Goal: Information Seeking & Learning: Find specific fact

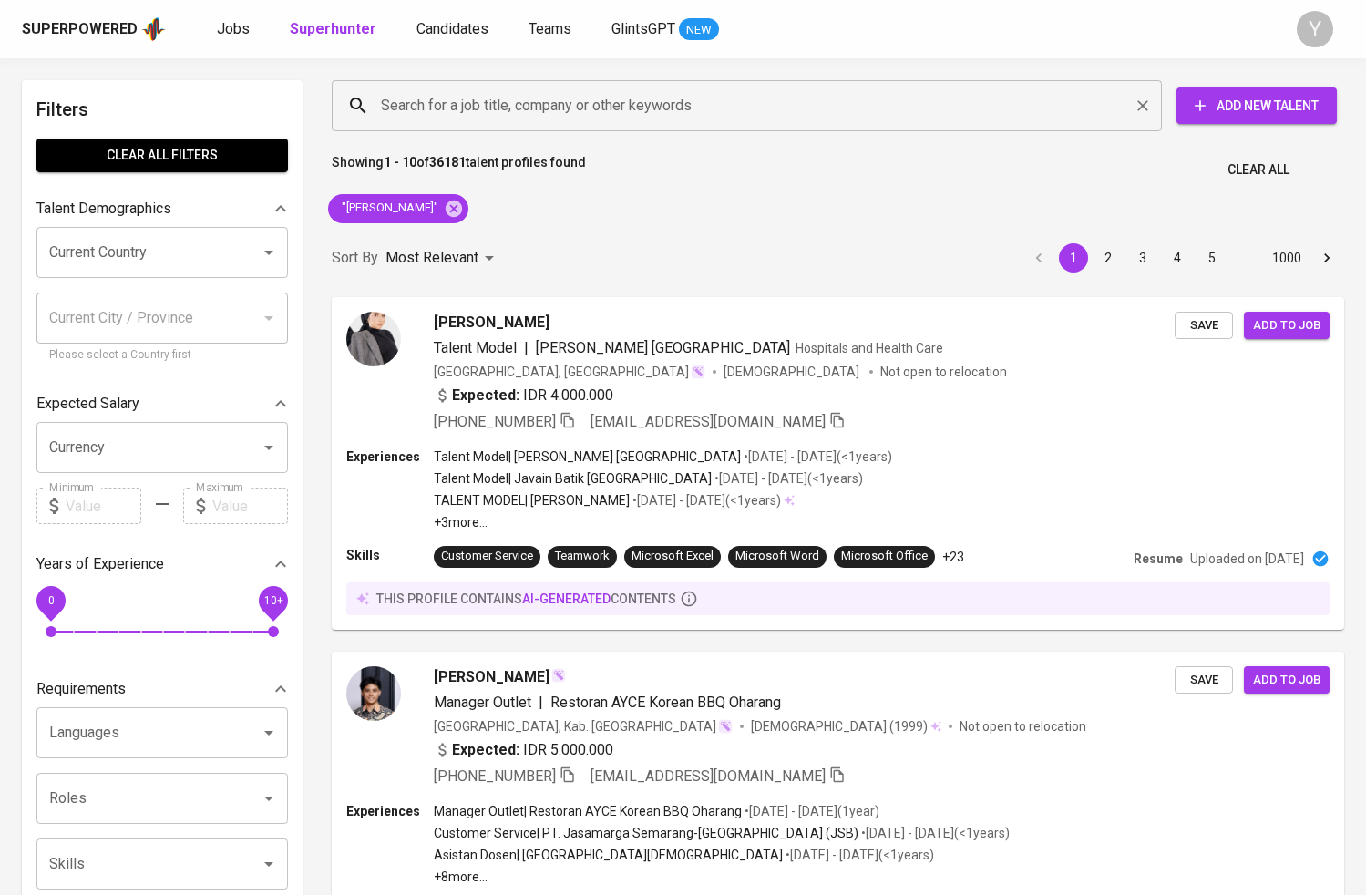
click at [560, 118] on input "Search for a job title, company or other keywords" at bounding box center [751, 105] width 750 height 35
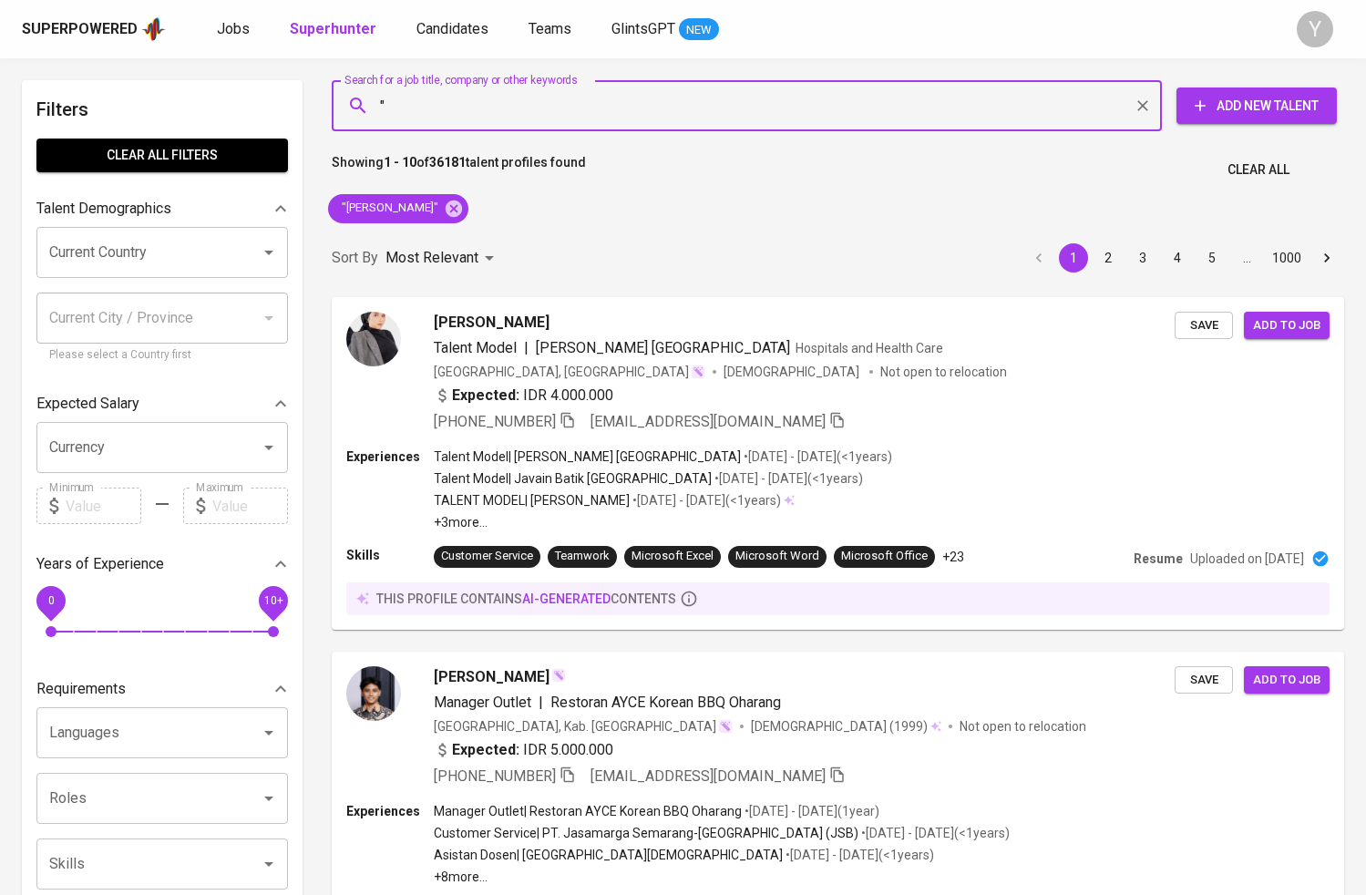
paste input "[EMAIL_ADDRESS][DOMAIN_NAME]"
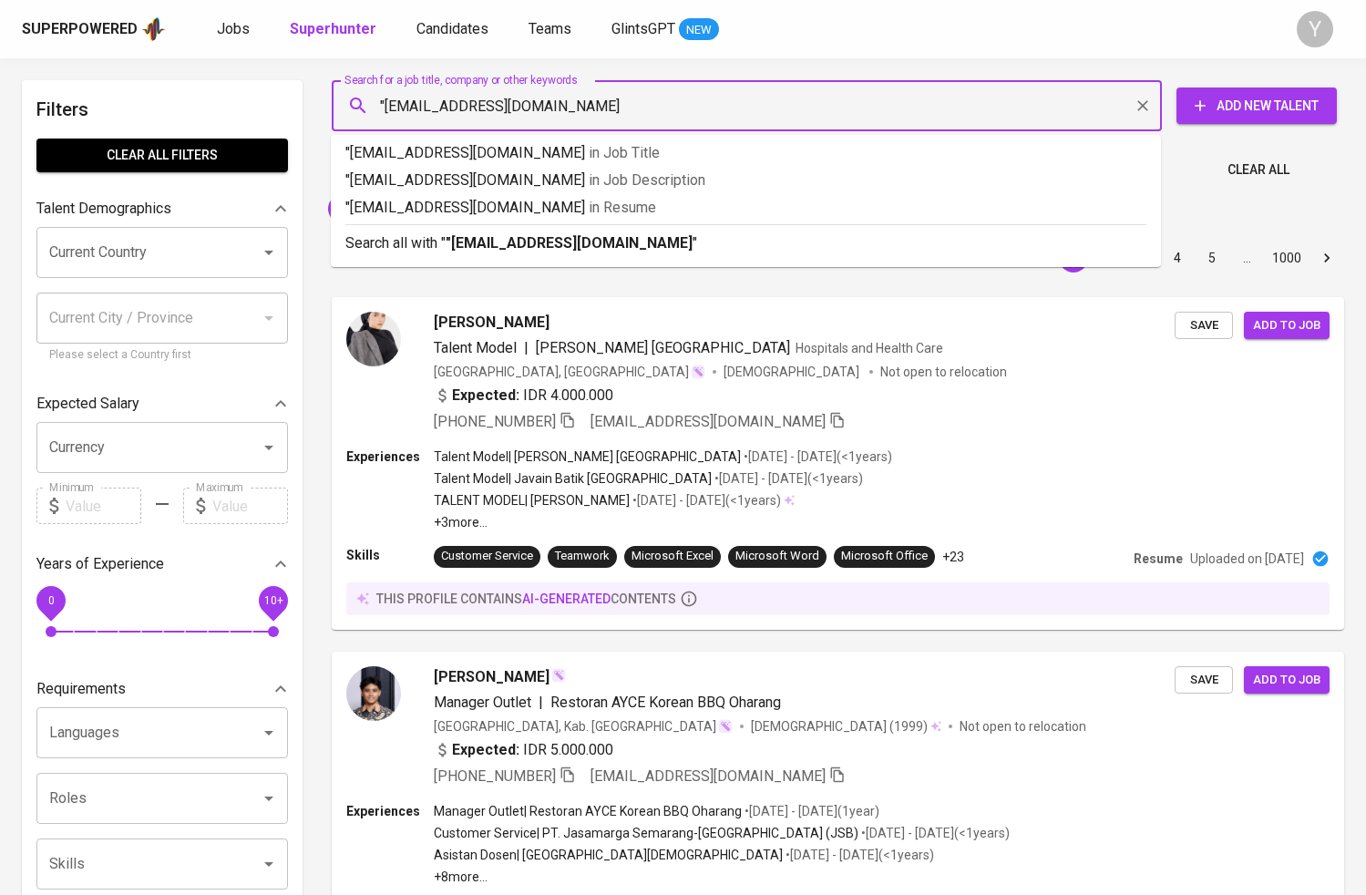
type input ""[EMAIL_ADDRESS][DOMAIN_NAME]""
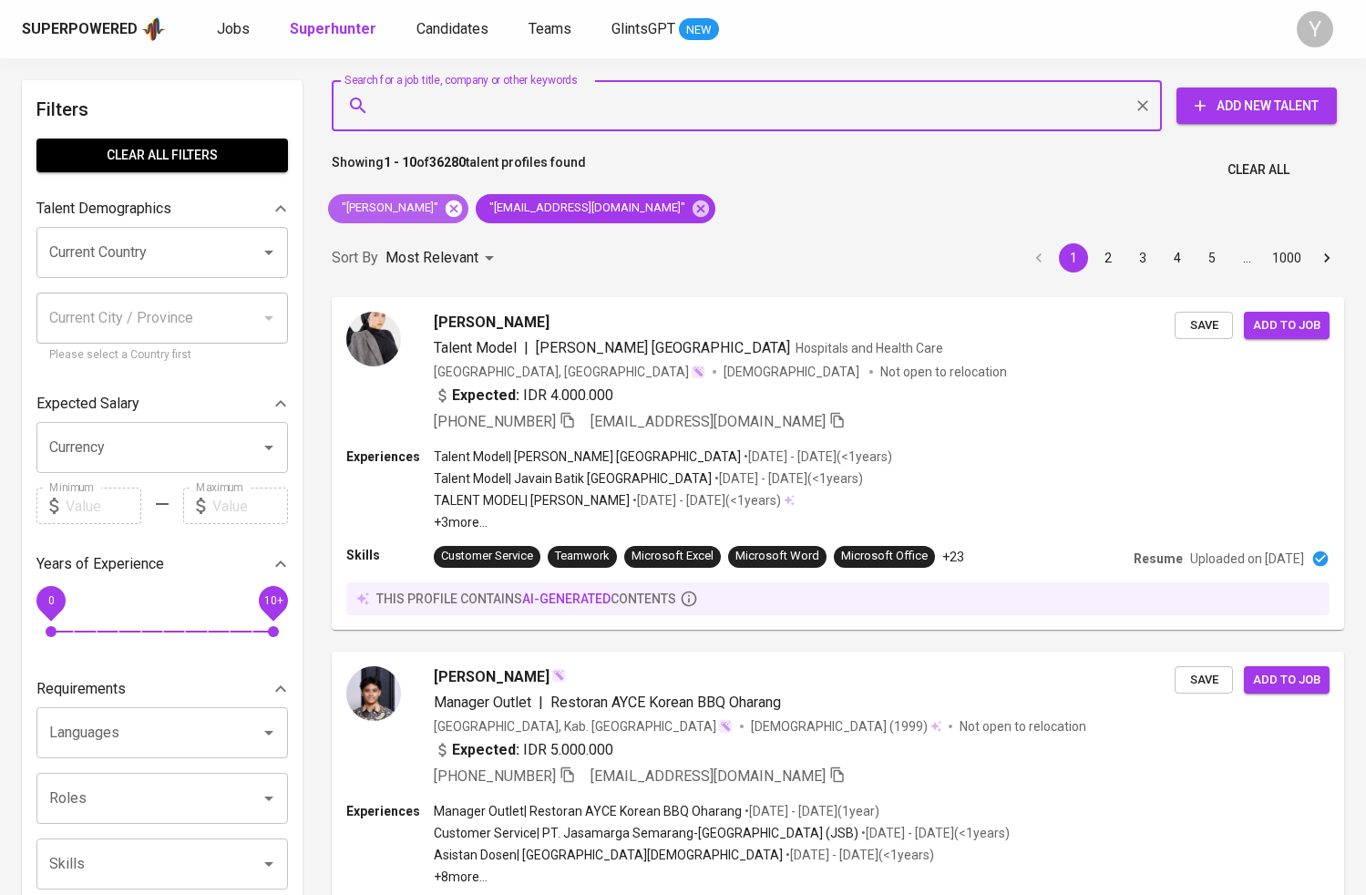
click at [462, 203] on icon at bounding box center [453, 208] width 16 height 16
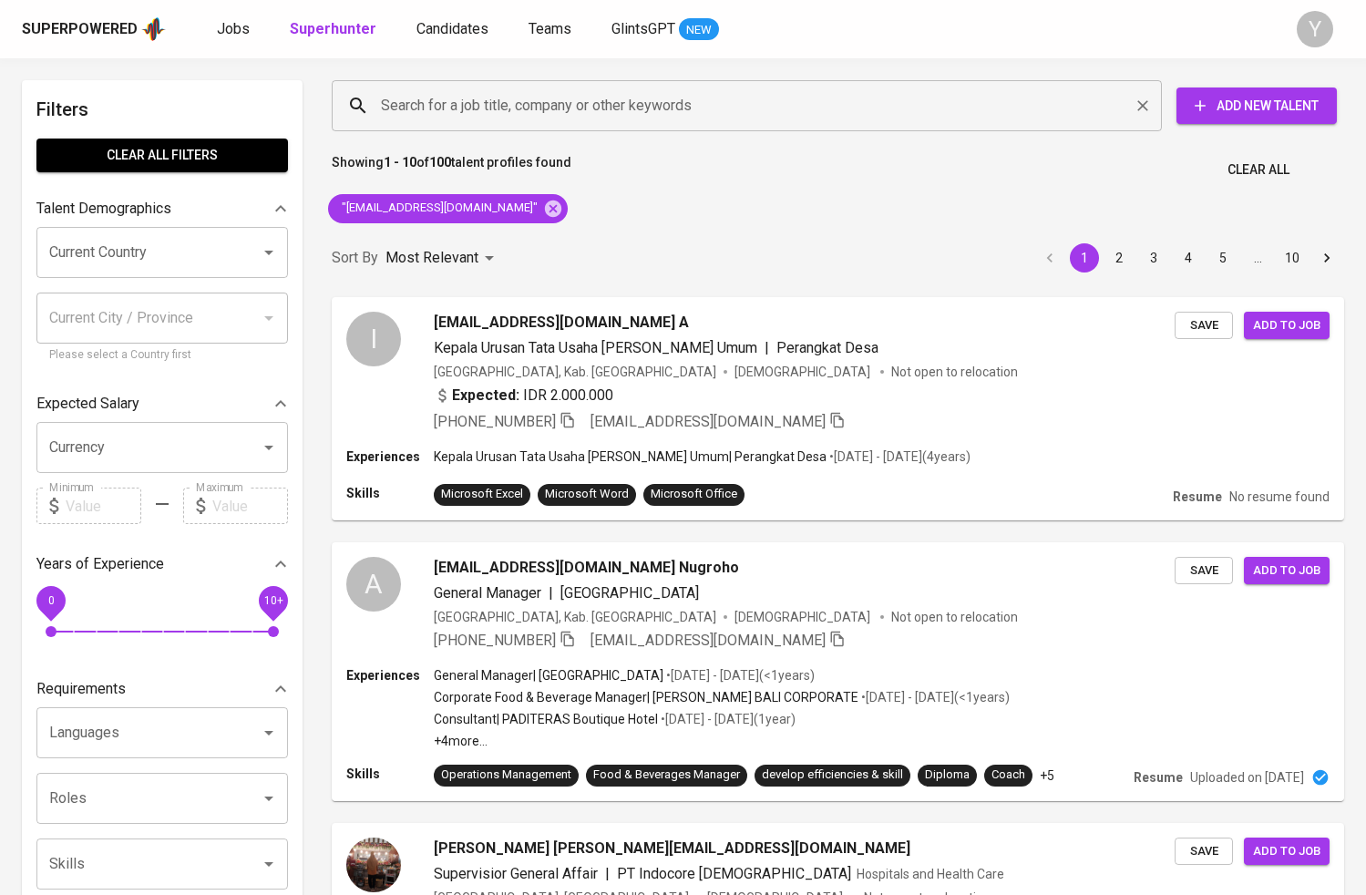
click at [476, 106] on input "Search for a job title, company or other keywords" at bounding box center [751, 105] width 750 height 35
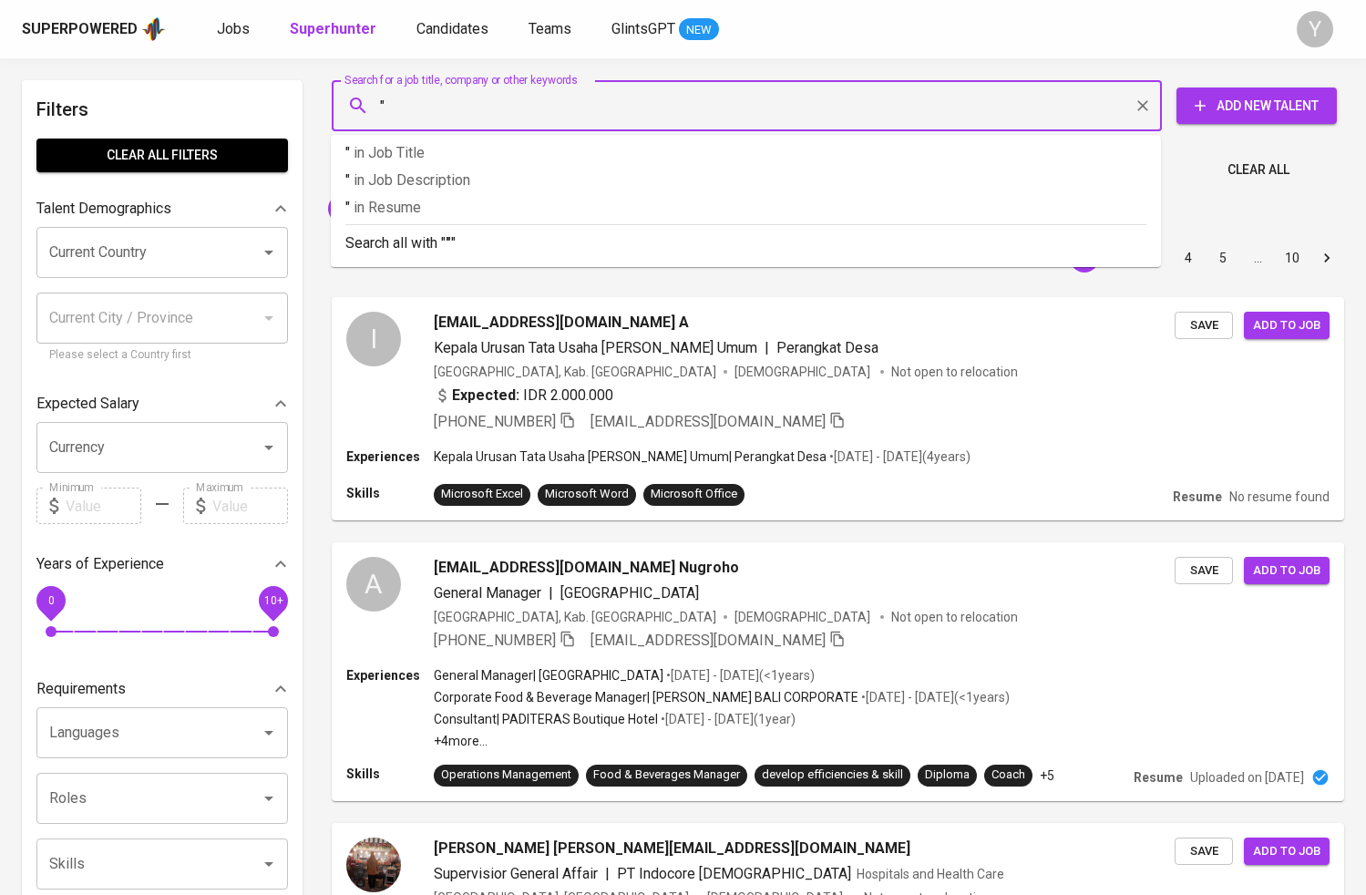
paste input "[PERSON_NAME]"
type input ""[PERSON_NAME]""
